Goal: Transaction & Acquisition: Download file/media

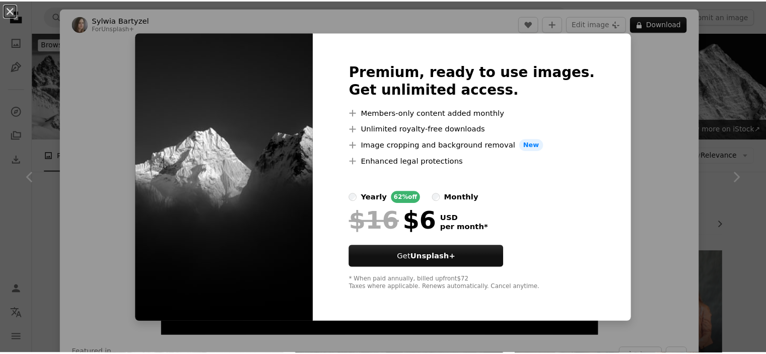
scroll to position [3887, 0]
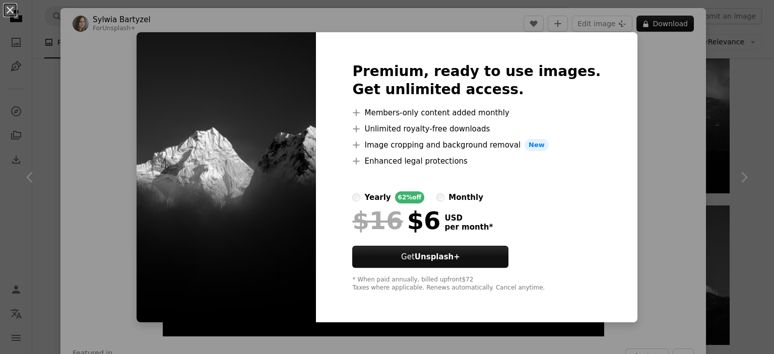
click at [724, 111] on div "An X shape Premium, ready to use images. Get unlimited access. A plus sign Memb…" at bounding box center [387, 177] width 774 height 354
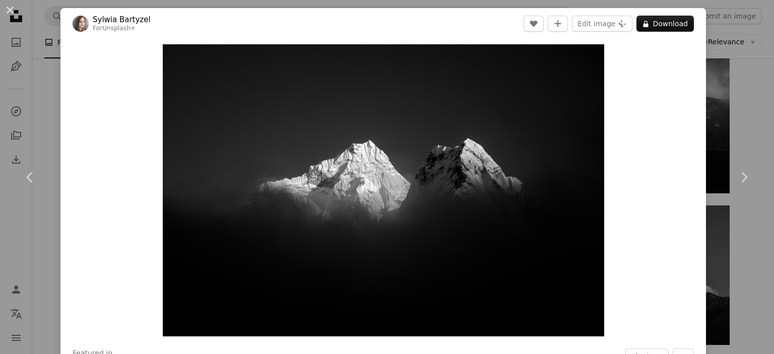
click at [724, 111] on div "An X shape Chevron left Chevron right [PERSON_NAME] For Unsplash+ A heart A plu…" at bounding box center [387, 177] width 774 height 354
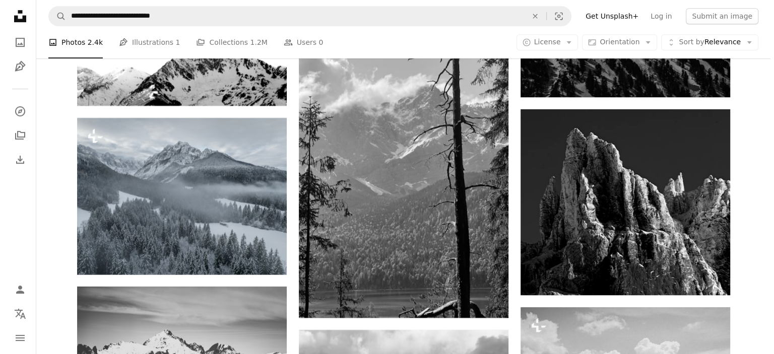
scroll to position [4436, 0]
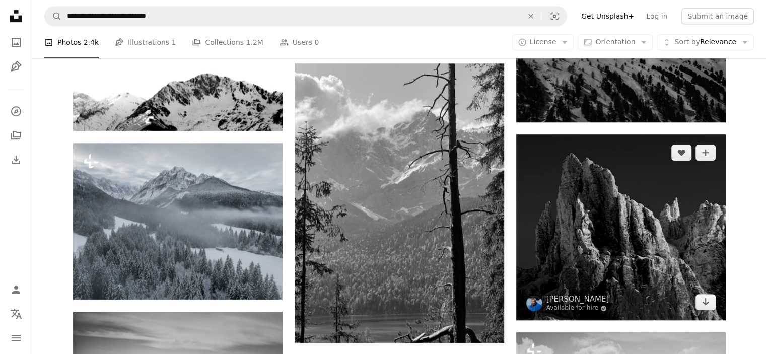
click at [635, 191] on img at bounding box center [621, 227] width 210 height 186
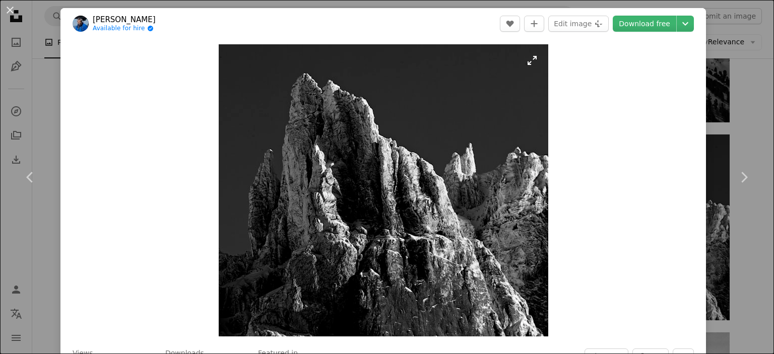
click at [357, 144] on img "Zoom in on this image" at bounding box center [383, 190] width 329 height 292
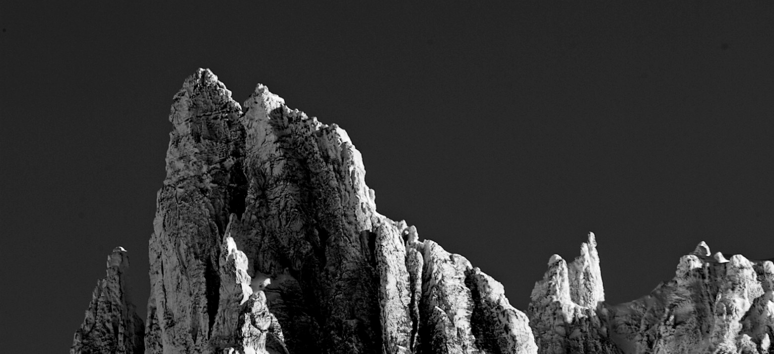
scroll to position [159, 0]
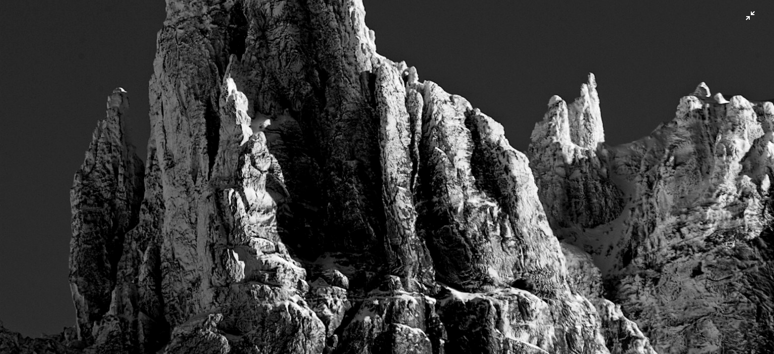
click at [679, 85] on img "Zoom out on this image" at bounding box center [386, 184] width 775 height 688
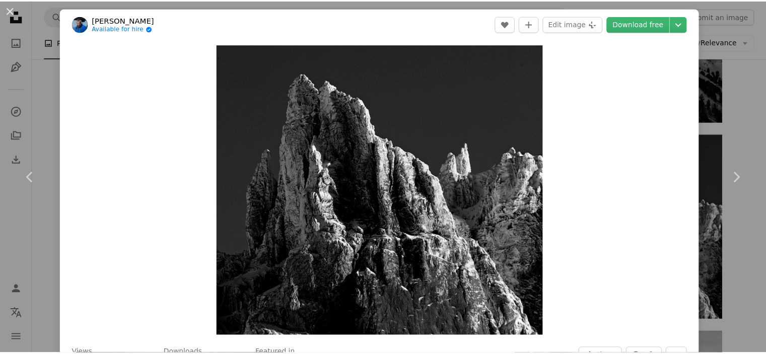
scroll to position [310, 0]
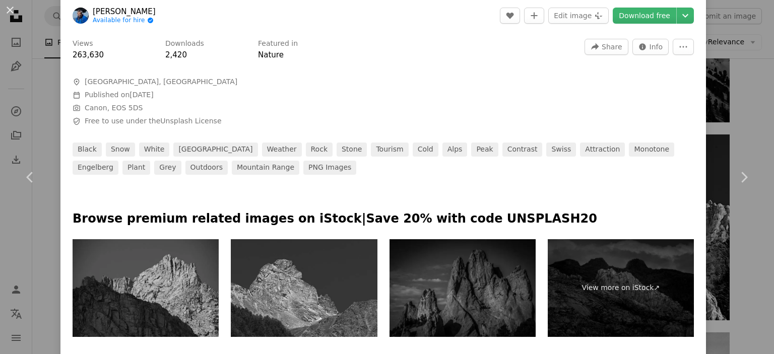
click at [731, 100] on div "An X shape Chevron left Chevron right [PERSON_NAME] Angel Available for hire A …" at bounding box center [387, 177] width 774 height 354
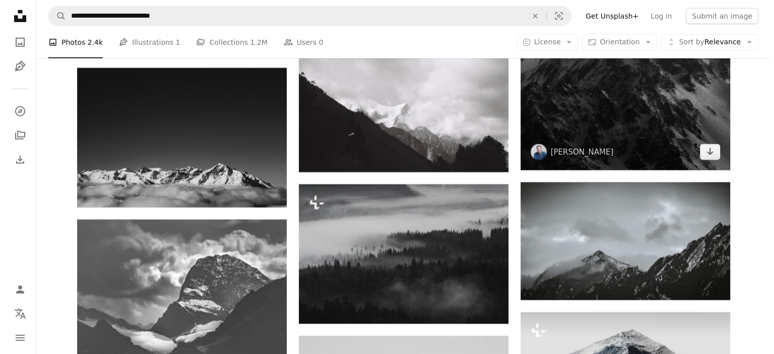
scroll to position [6891, 0]
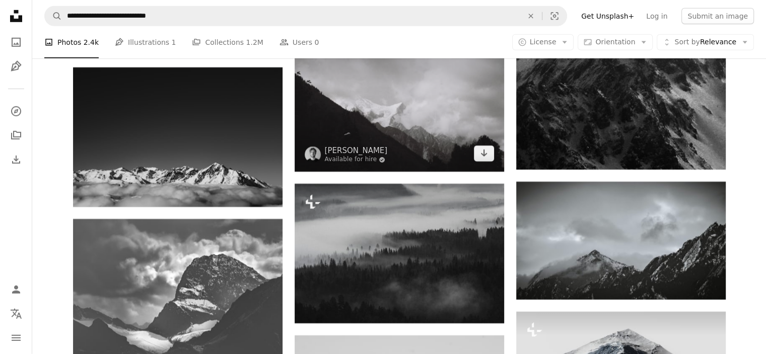
click at [425, 121] on img at bounding box center [400, 102] width 210 height 141
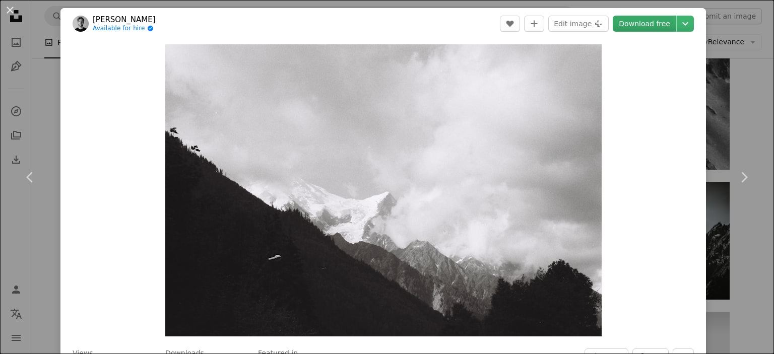
click at [629, 28] on link "Download free" at bounding box center [644, 24] width 63 height 16
